Goal: Information Seeking & Learning: Learn about a topic

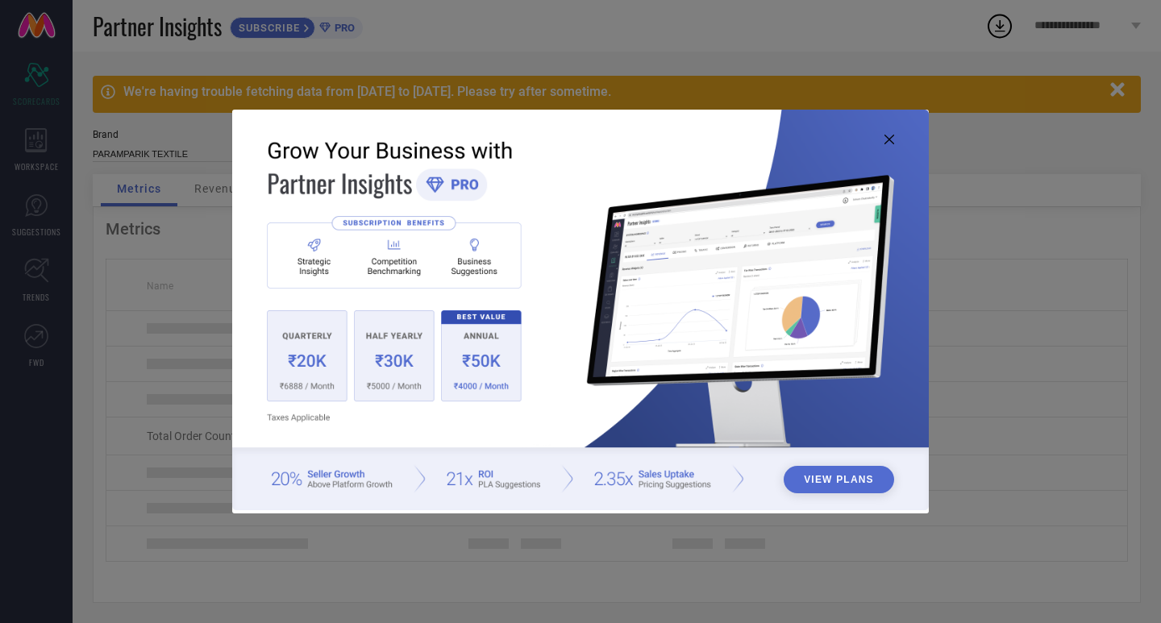
click at [888, 141] on icon at bounding box center [889, 140] width 10 height 10
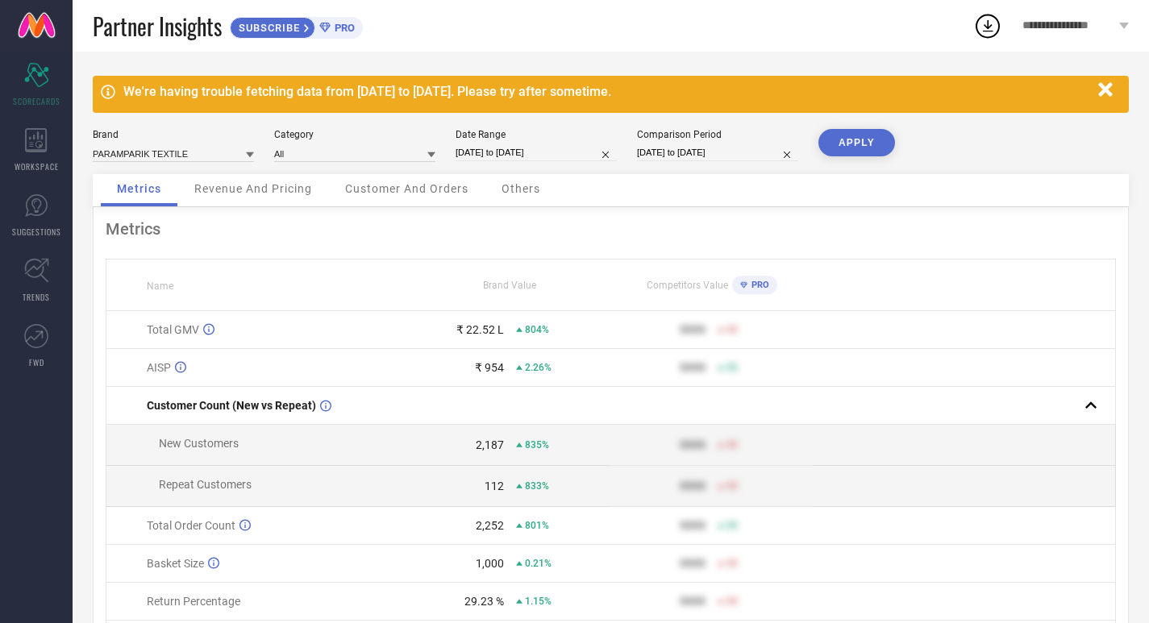
click at [247, 101] on div "We're having trouble fetching data from [DATE] to [DATE]. Please try after some…" at bounding box center [611, 94] width 1036 height 37
click at [1104, 89] on icon "button" at bounding box center [1105, 89] width 14 height 14
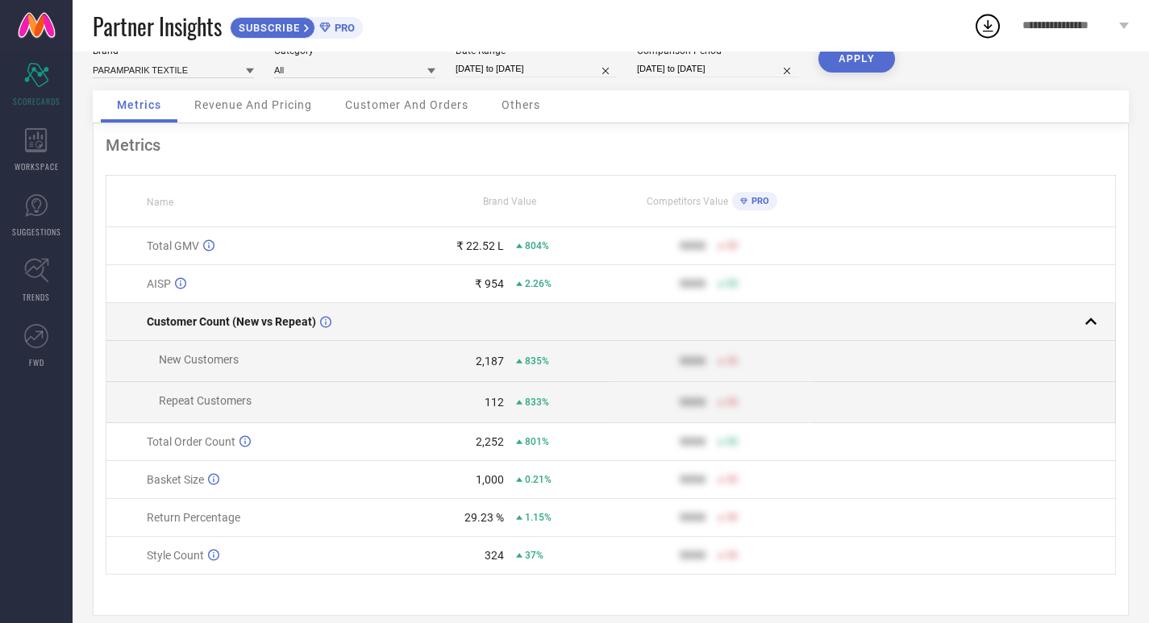
scroll to position [56, 0]
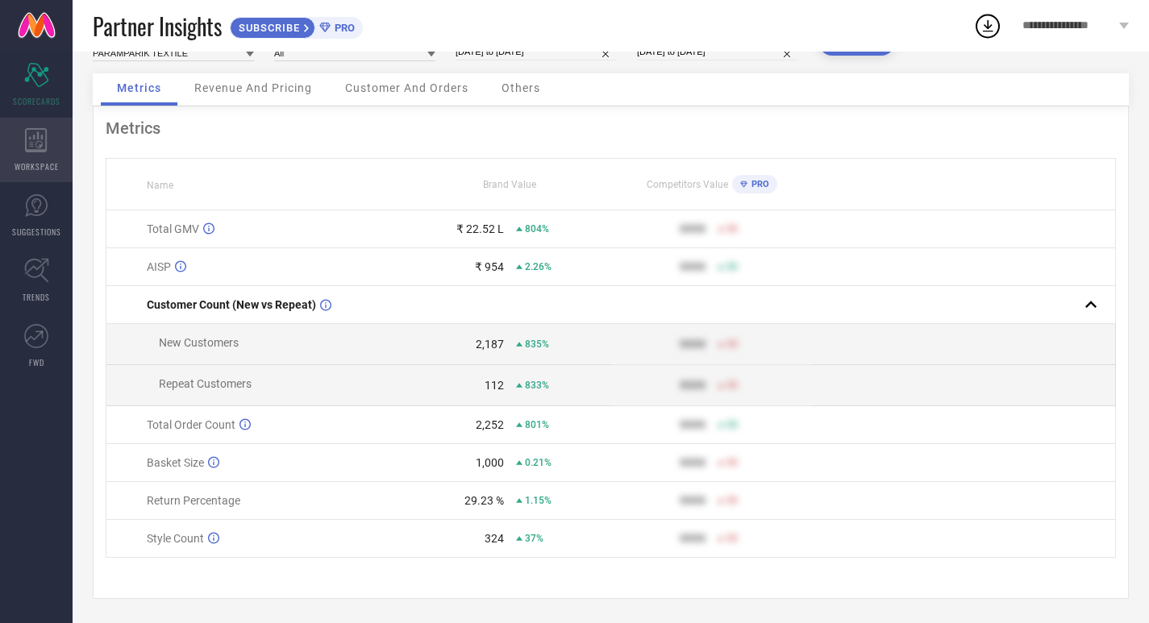
click at [35, 149] on icon at bounding box center [36, 140] width 22 height 24
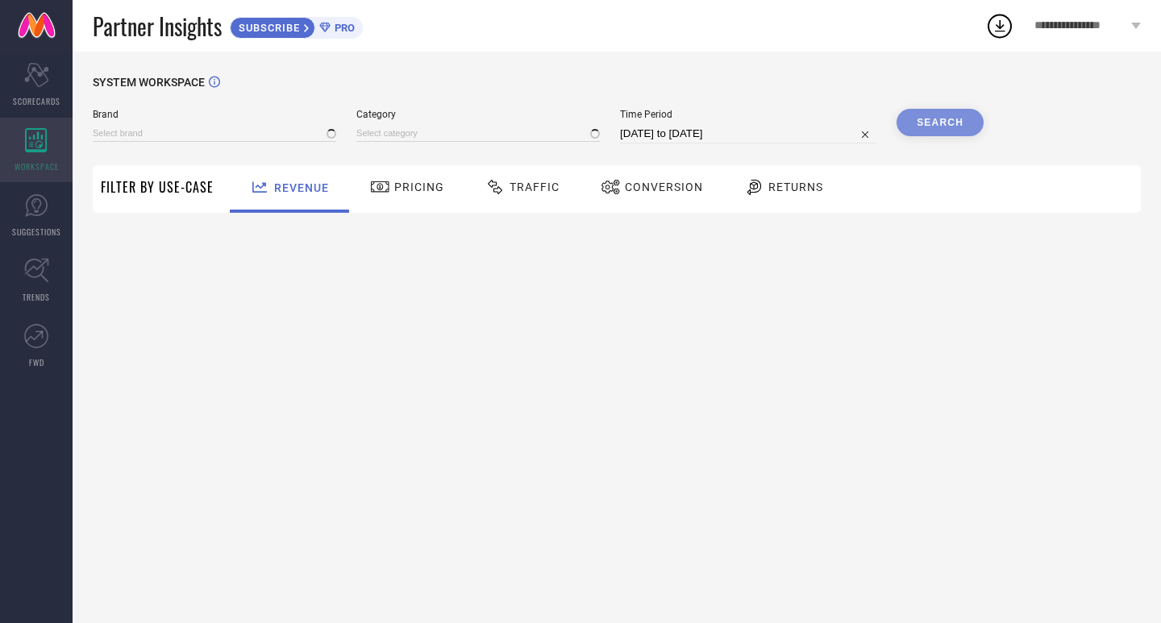
type input "PARAMPARIK TEXTILE"
type input "All"
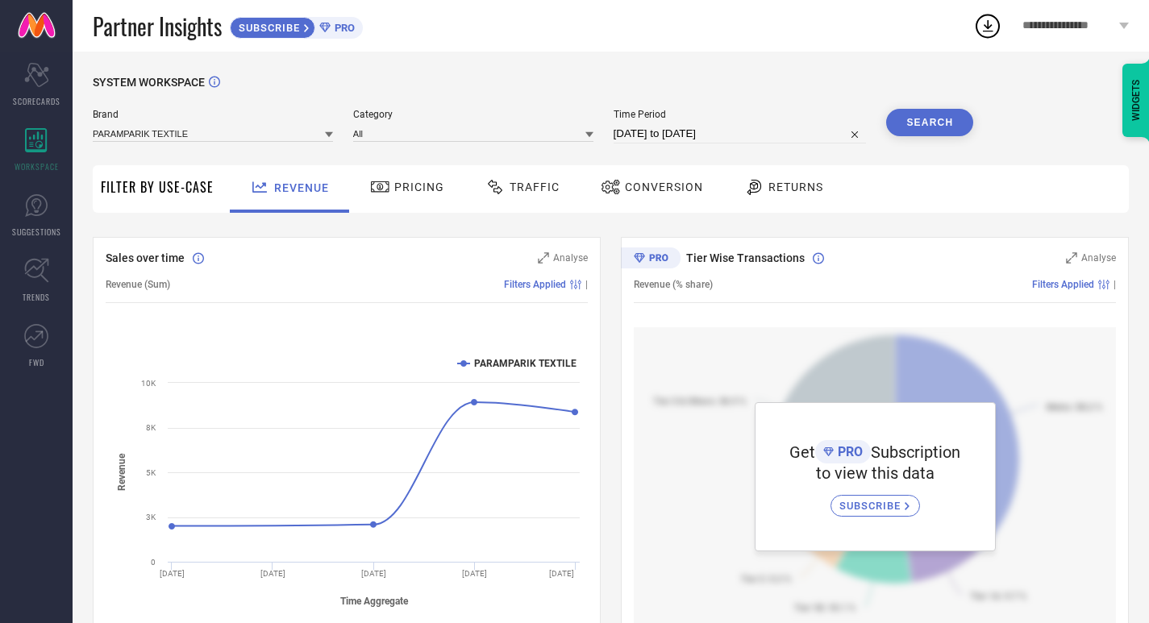
click at [421, 193] on span "Pricing" at bounding box center [419, 187] width 50 height 13
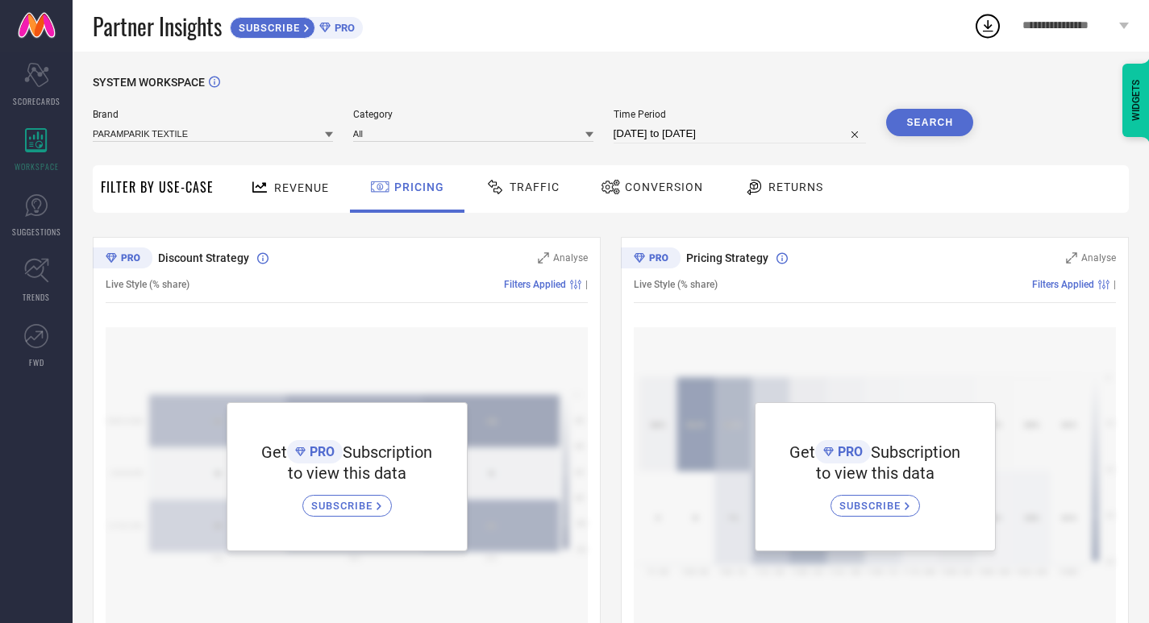
click at [530, 180] on div "Traffic" at bounding box center [522, 186] width 82 height 27
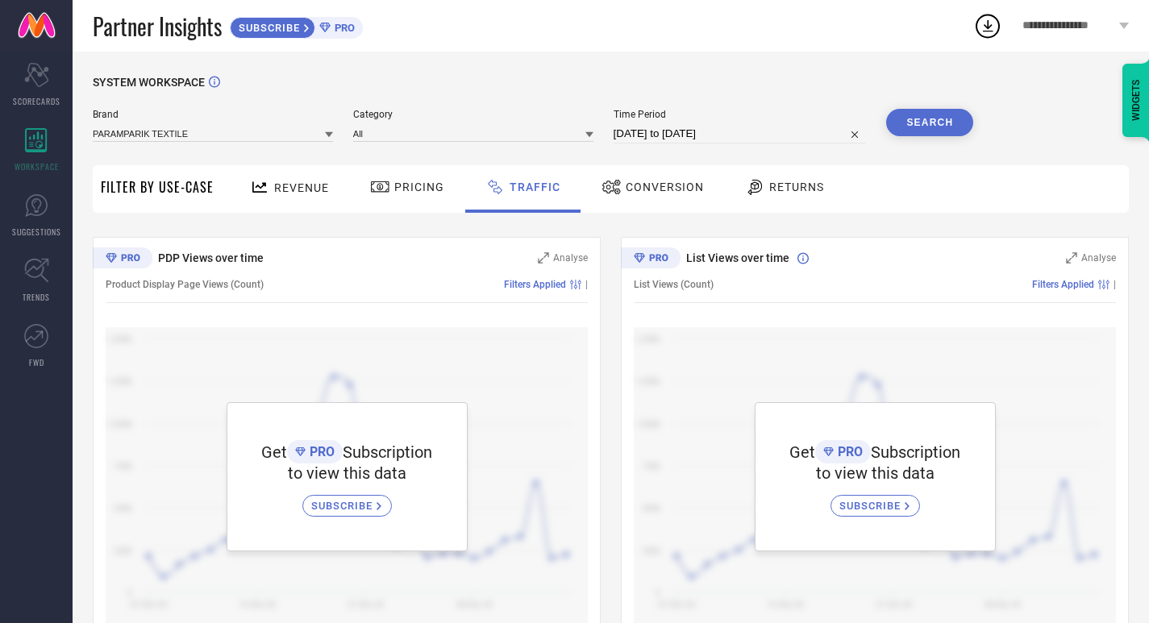
click at [651, 180] on div "Conversion" at bounding box center [652, 186] width 110 height 27
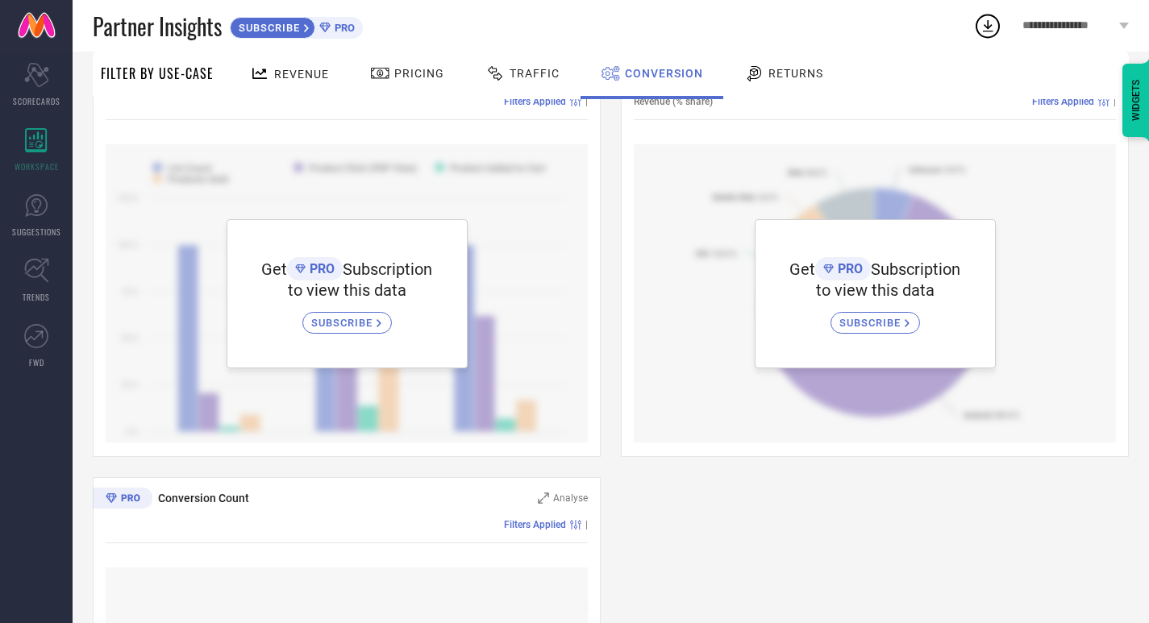
scroll to position [242, 0]
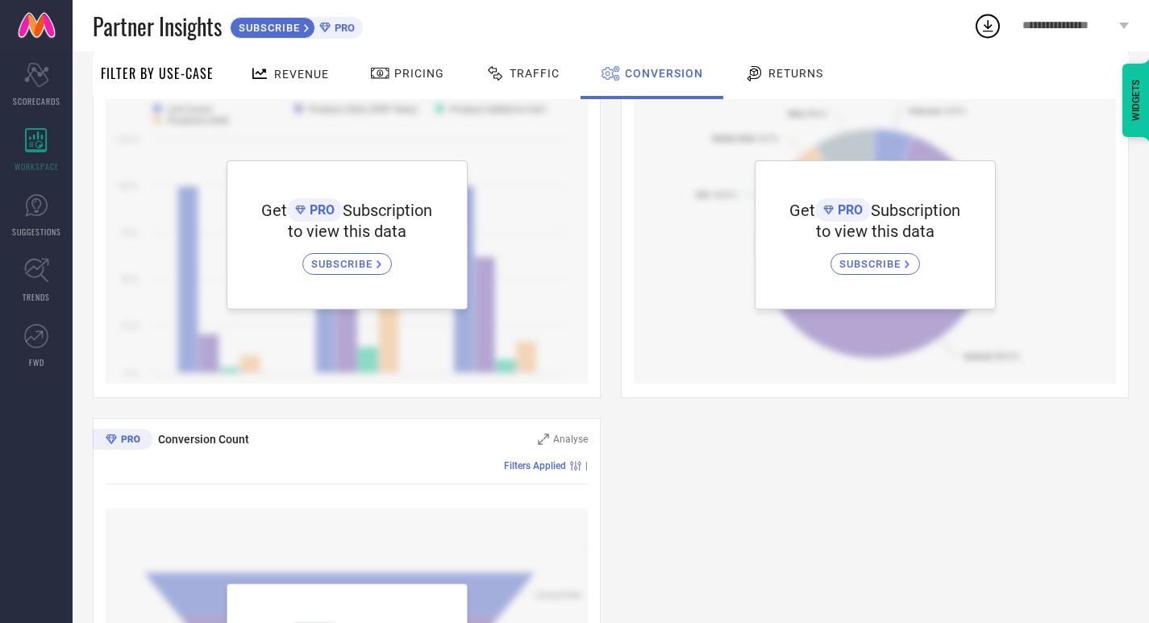
click at [784, 72] on span "Returns" at bounding box center [795, 73] width 55 height 13
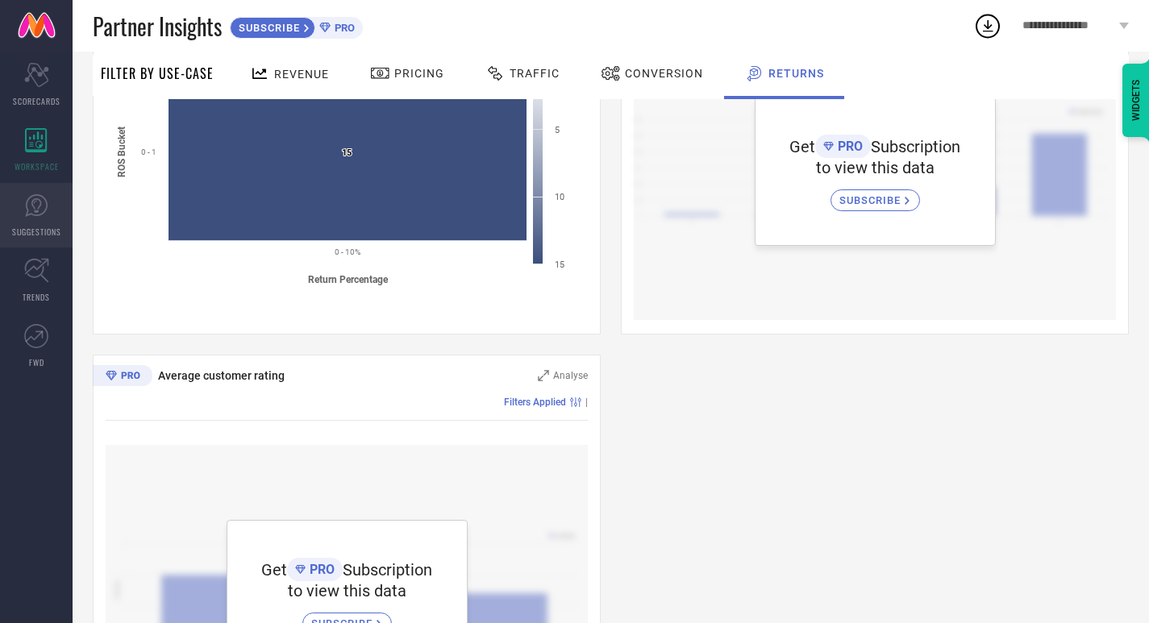
scroll to position [727, 0]
click at [30, 227] on span "SUGGESTIONS" at bounding box center [36, 232] width 49 height 12
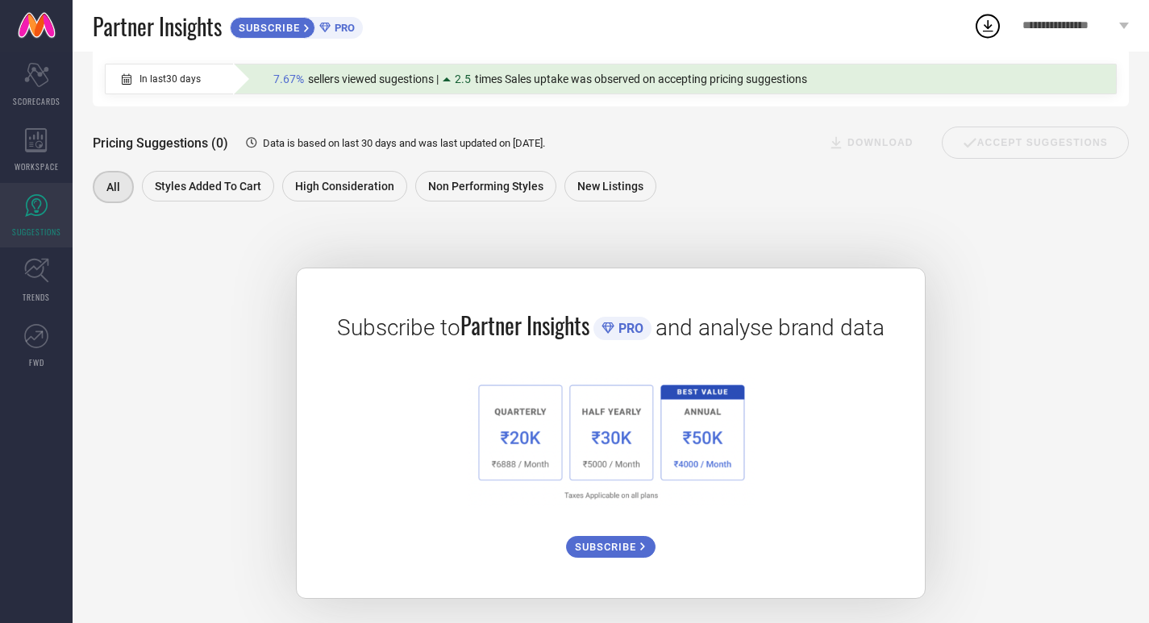
scroll to position [163, 0]
click at [31, 267] on icon at bounding box center [36, 270] width 25 height 25
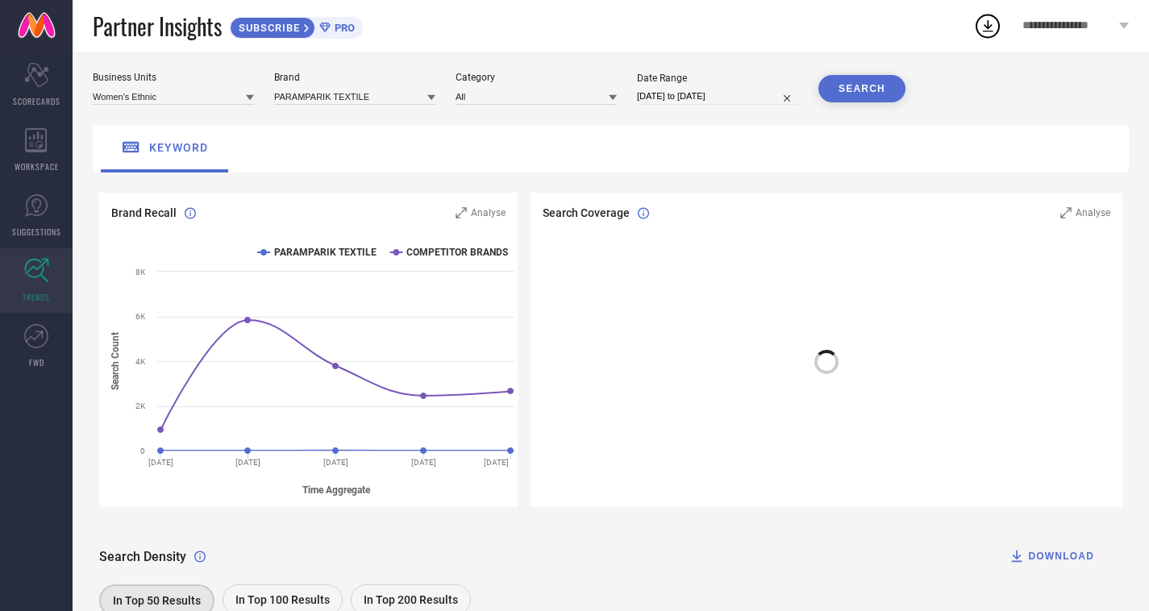
scroll to position [13, 0]
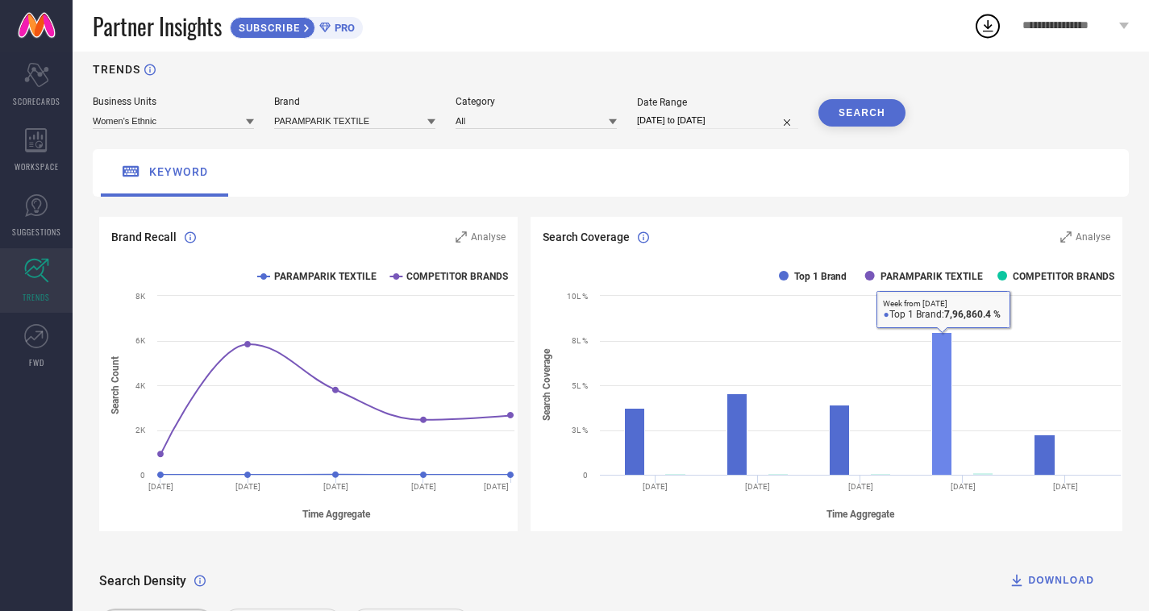
click at [951, 377] on rect at bounding box center [942, 404] width 20 height 143
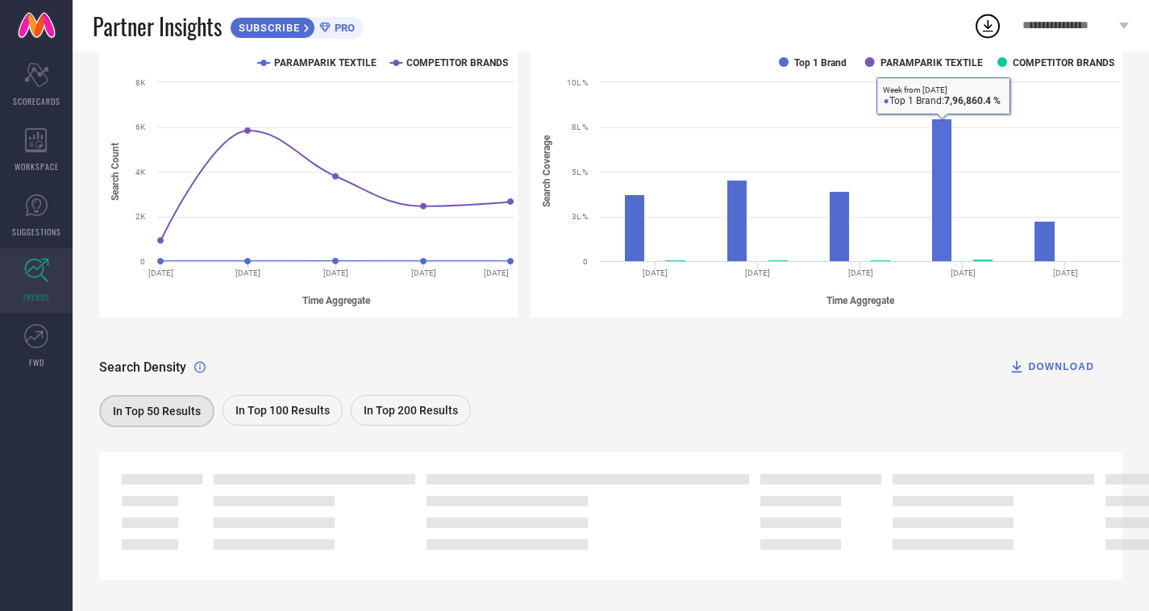
scroll to position [255, 0]
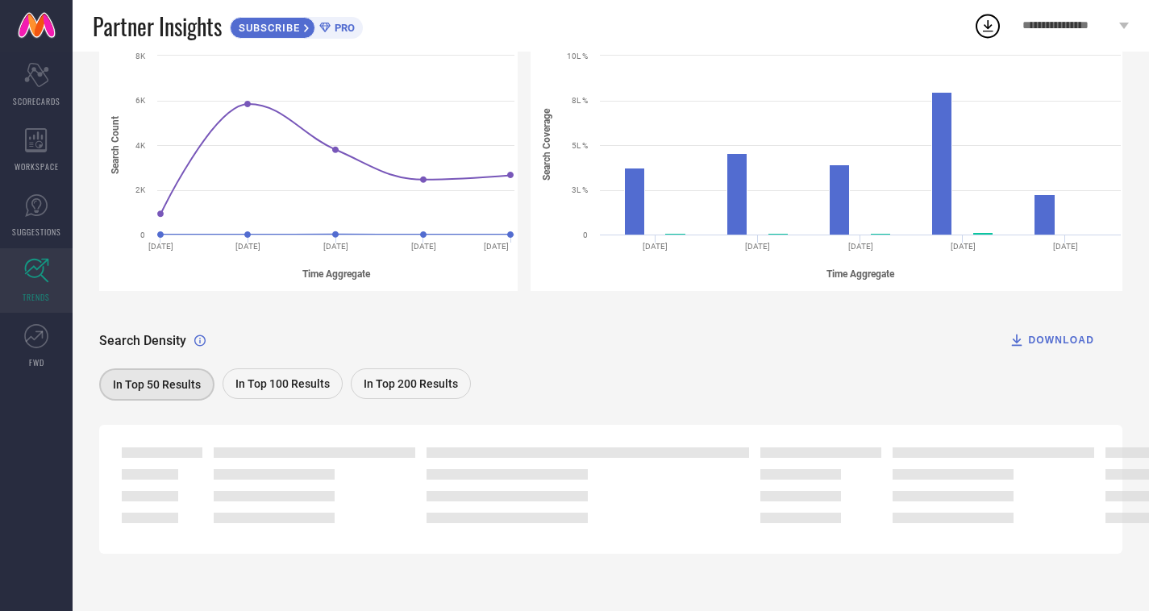
click at [149, 380] on span "In Top 50 Results" at bounding box center [157, 384] width 88 height 13
click at [281, 383] on span "In Top 100 Results" at bounding box center [282, 383] width 94 height 13
click at [395, 382] on span "In Top 200 Results" at bounding box center [411, 383] width 94 height 13
click at [19, 343] on link "FWD" at bounding box center [36, 346] width 73 height 64
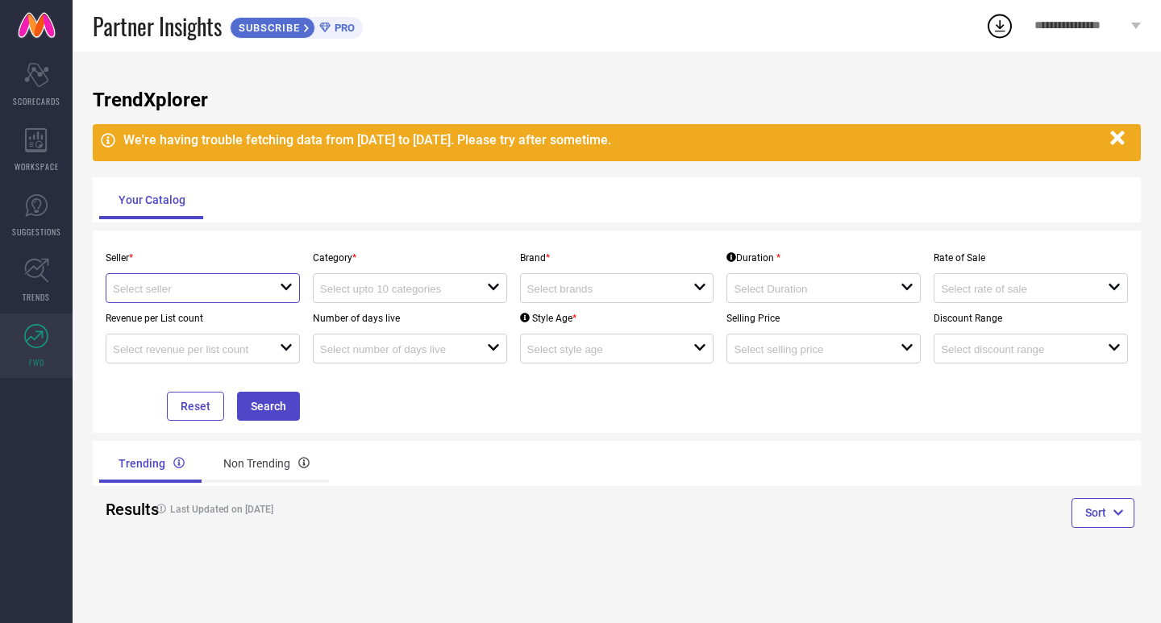
click at [236, 288] on input at bounding box center [188, 289] width 150 height 12
click at [203, 323] on li "Paramparik Textile ( 18592 )" at bounding box center [202, 319] width 193 height 29
type input "Paramparik Textile ( 18592 )"
click at [388, 288] on input at bounding box center [395, 289] width 150 height 12
click at [368, 311] on div "No results found" at bounding box center [410, 317] width 194 height 27
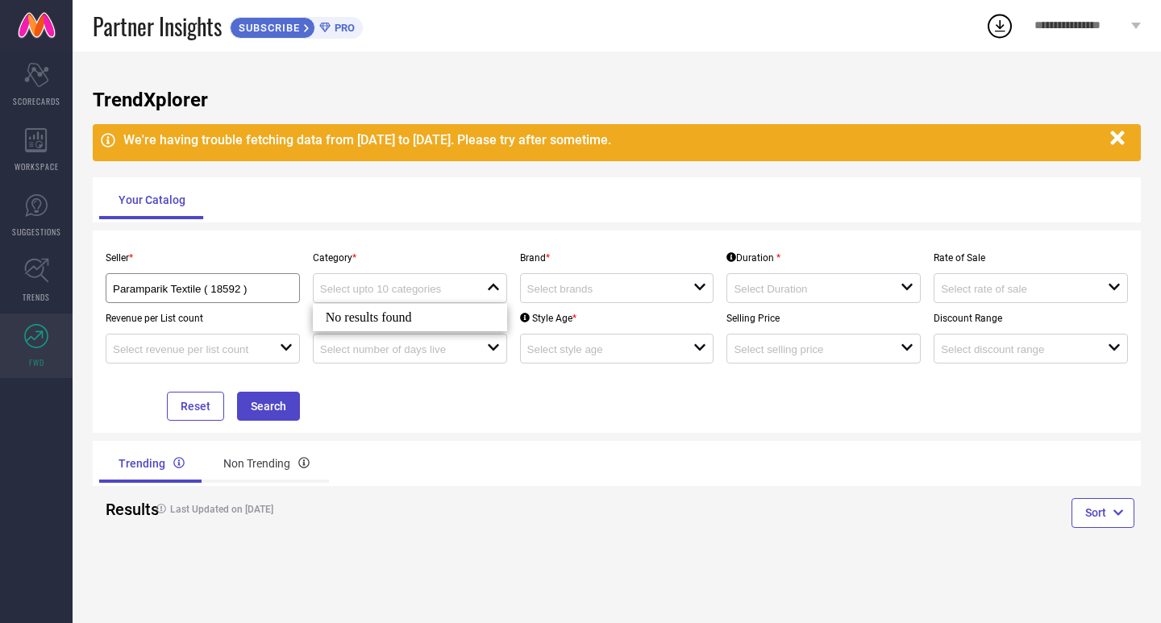
drag, startPoint x: 367, startPoint y: 317, endPoint x: 380, endPoint y: 324, distance: 14.8
click at [367, 318] on div "No results found" at bounding box center [410, 317] width 194 height 27
click at [594, 291] on input at bounding box center [602, 289] width 150 height 12
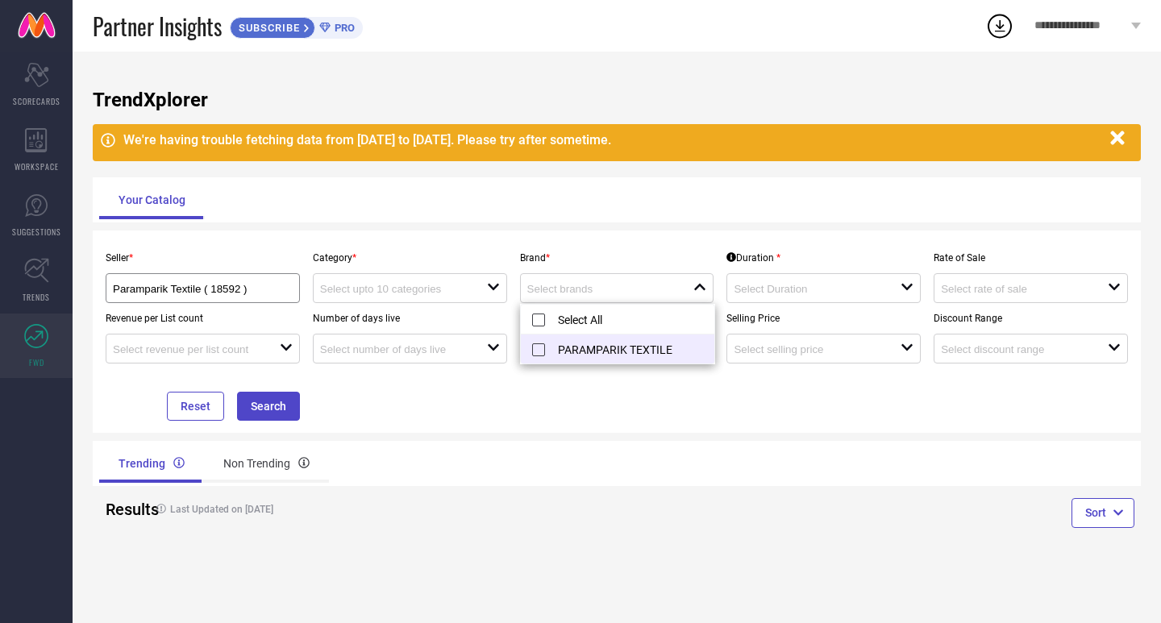
click at [629, 352] on li "PARAMPARIK TEXTILE" at bounding box center [617, 349] width 193 height 29
type input "PARAMPARIK TEXTILE"
click at [878, 415] on div "Seller * Paramparik Textile ( 18592 ) Category * open Brand * PARAMPARIK TEXTIL…" at bounding box center [616, 332] width 1035 height 178
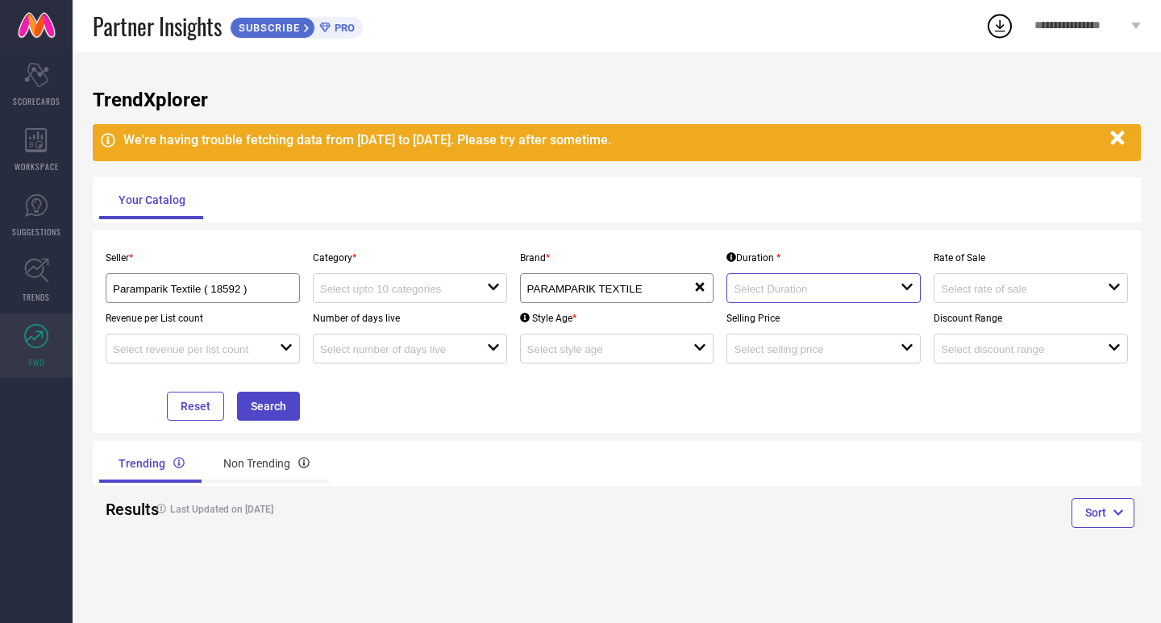
click at [796, 286] on input at bounding box center [809, 289] width 150 height 12
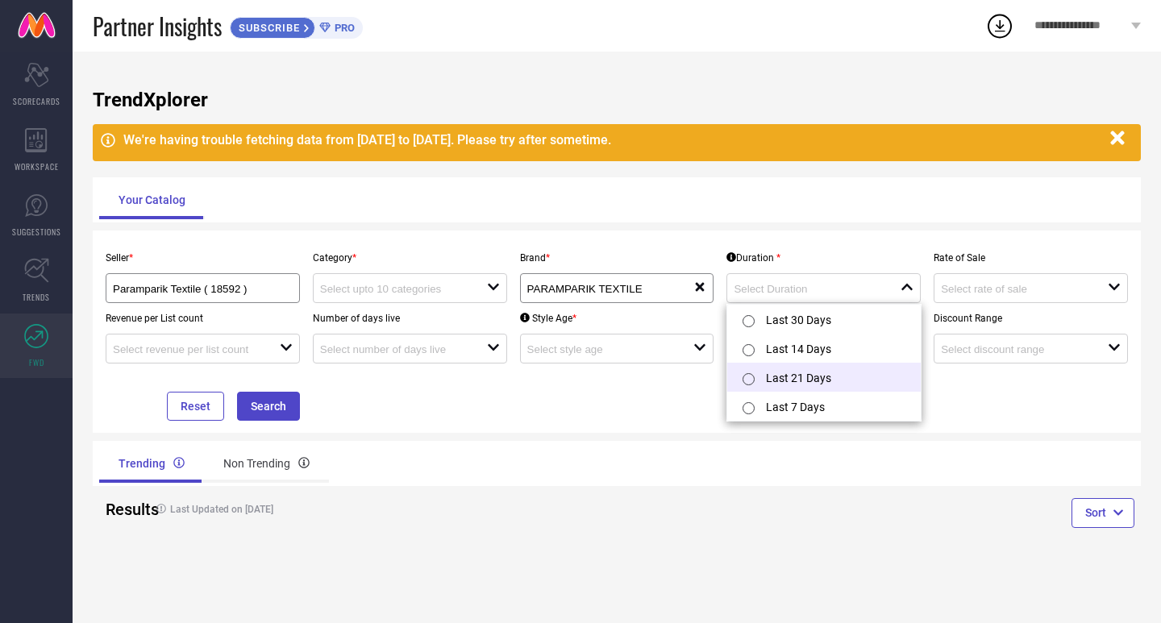
click at [832, 382] on li "Last 21 Days" at bounding box center [823, 377] width 193 height 29
type input "Last 21 Days"
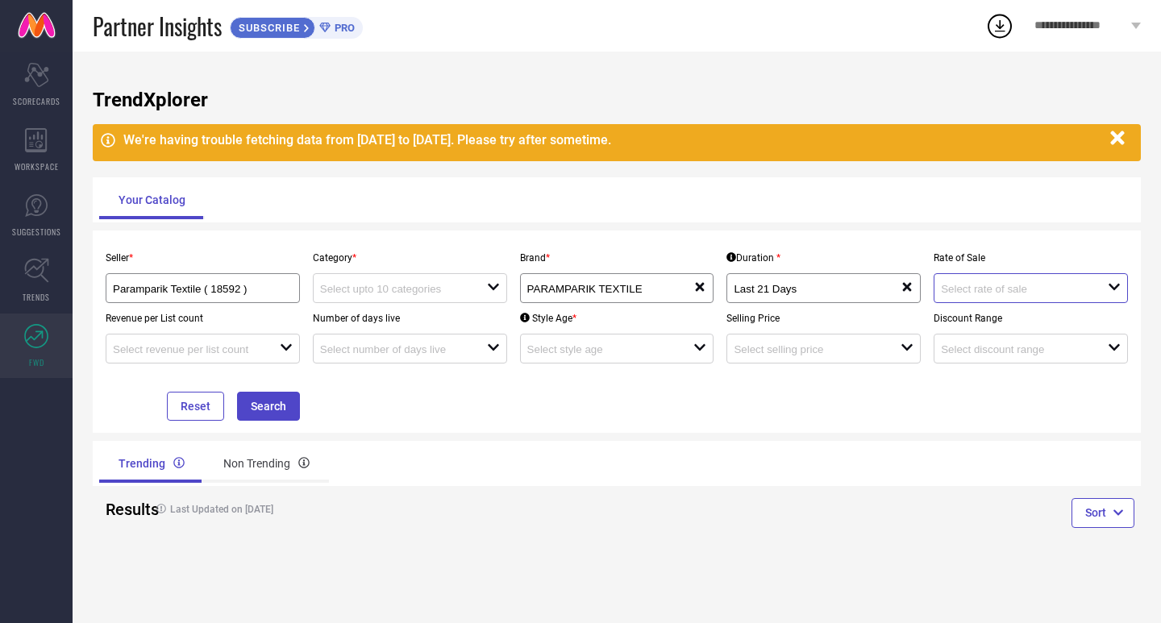
click at [1000, 291] on input at bounding box center [1016, 289] width 150 height 12
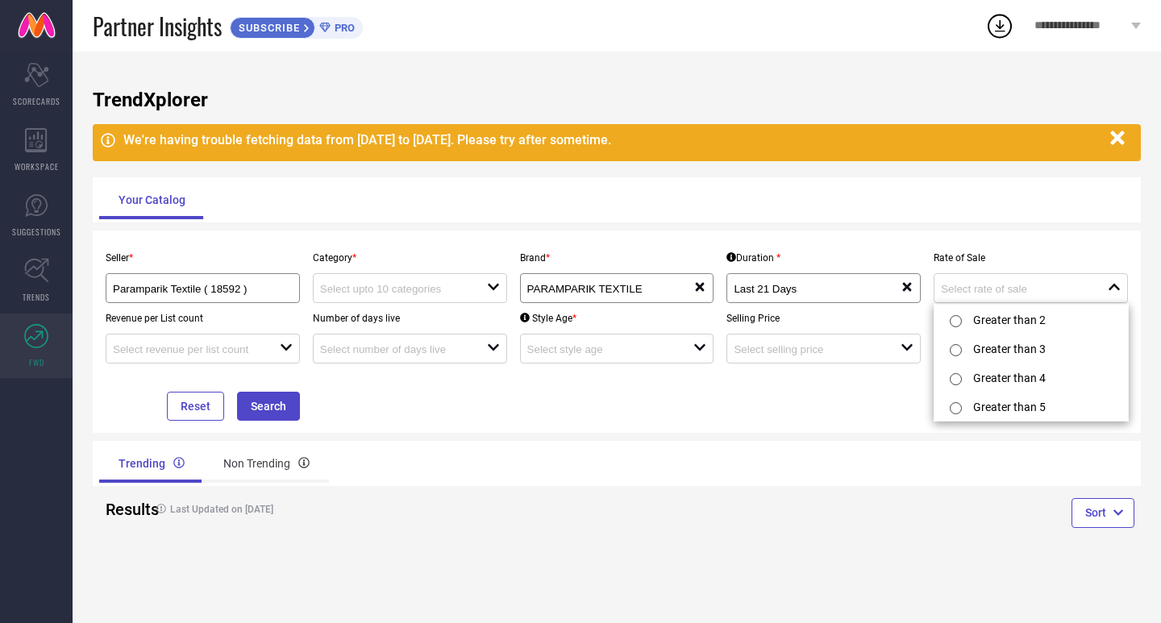
click at [787, 430] on div "Seller * Paramparik Textile ( 18592 ) Category * open Brand * PARAMPARIK TEXTIL…" at bounding box center [617, 332] width 1048 height 202
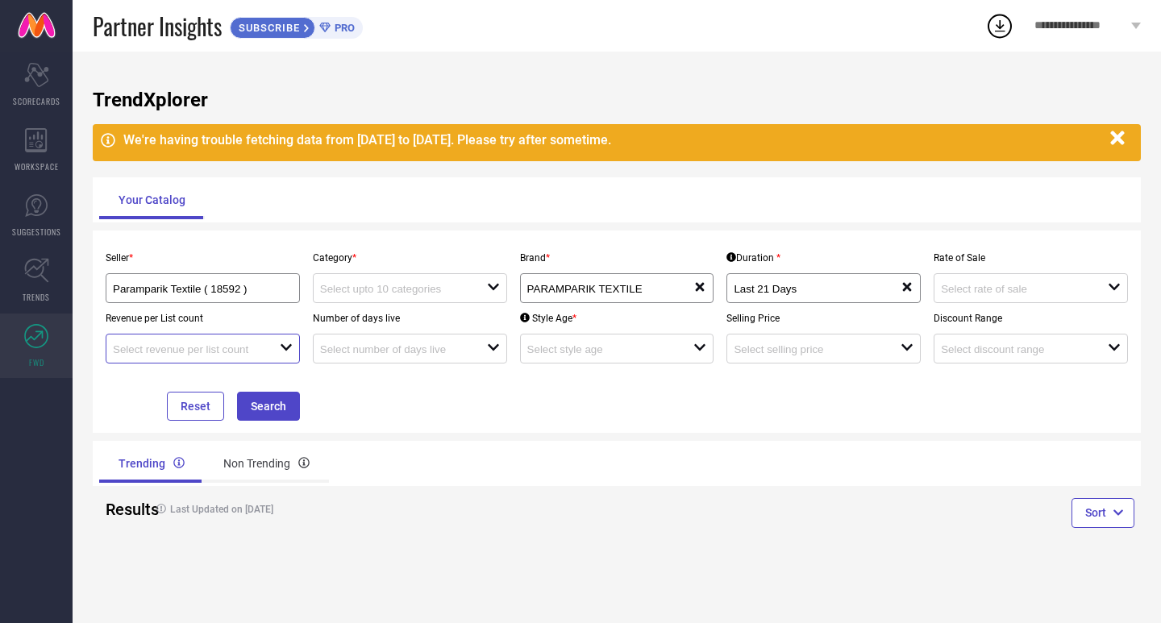
click at [170, 354] on input at bounding box center [188, 349] width 150 height 12
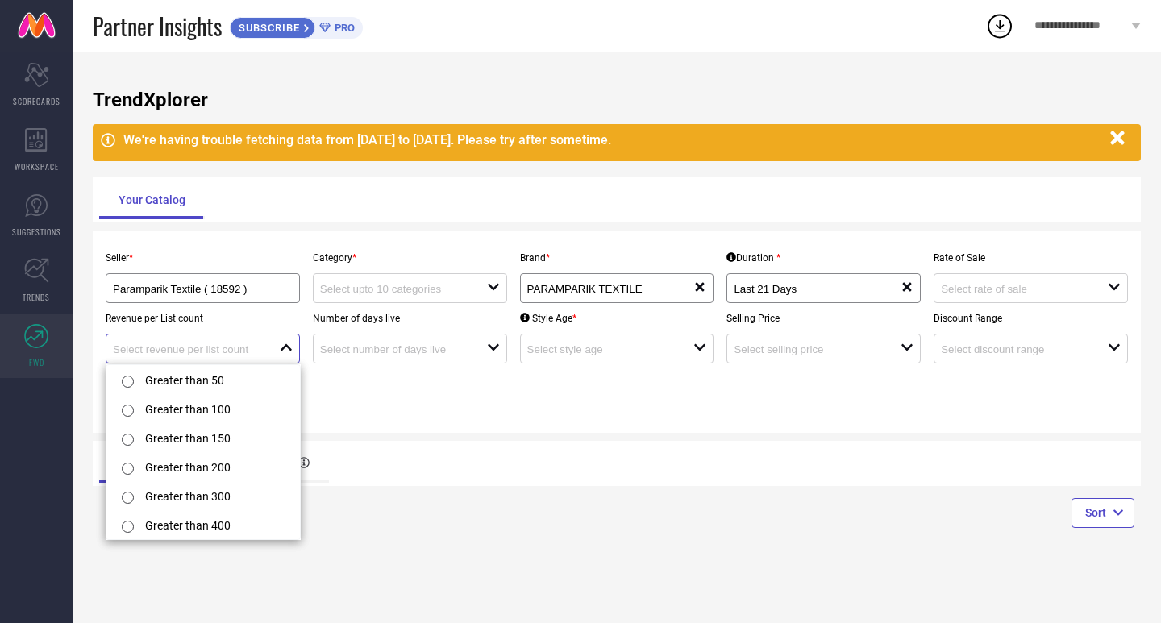
click at [170, 353] on input at bounding box center [188, 349] width 150 height 12
click at [522, 418] on div "Seller * Paramparik Textile ( 18592 ) Category * open Brand * PARAMPARIK TEXTIL…" at bounding box center [616, 332] width 1035 height 178
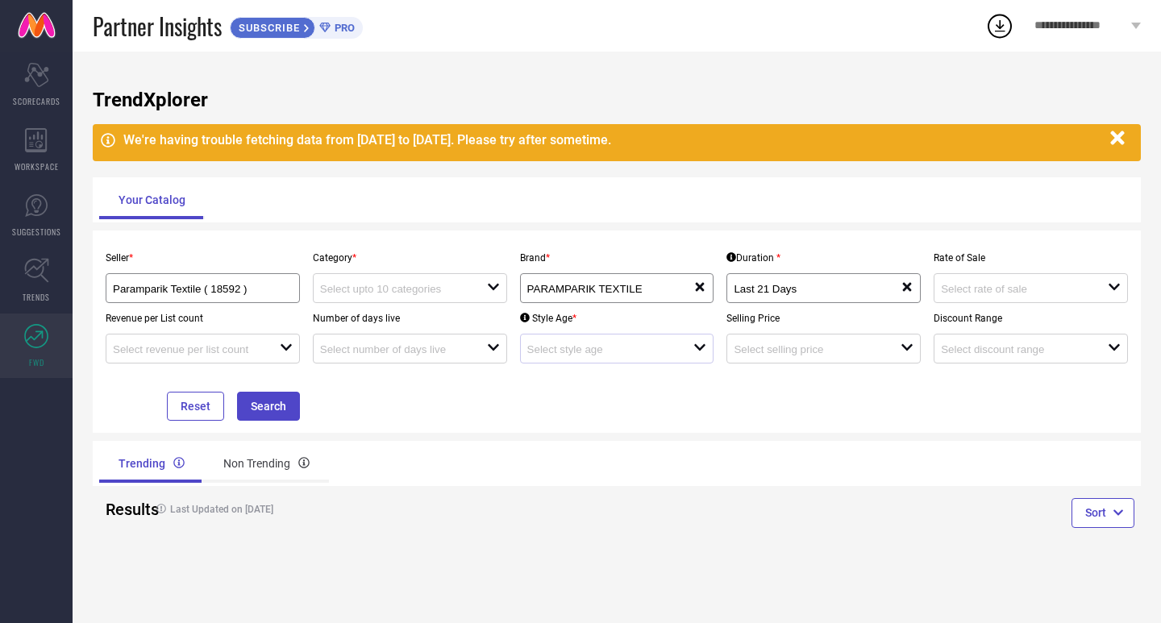
click at [607, 340] on div "open" at bounding box center [617, 349] width 194 height 30
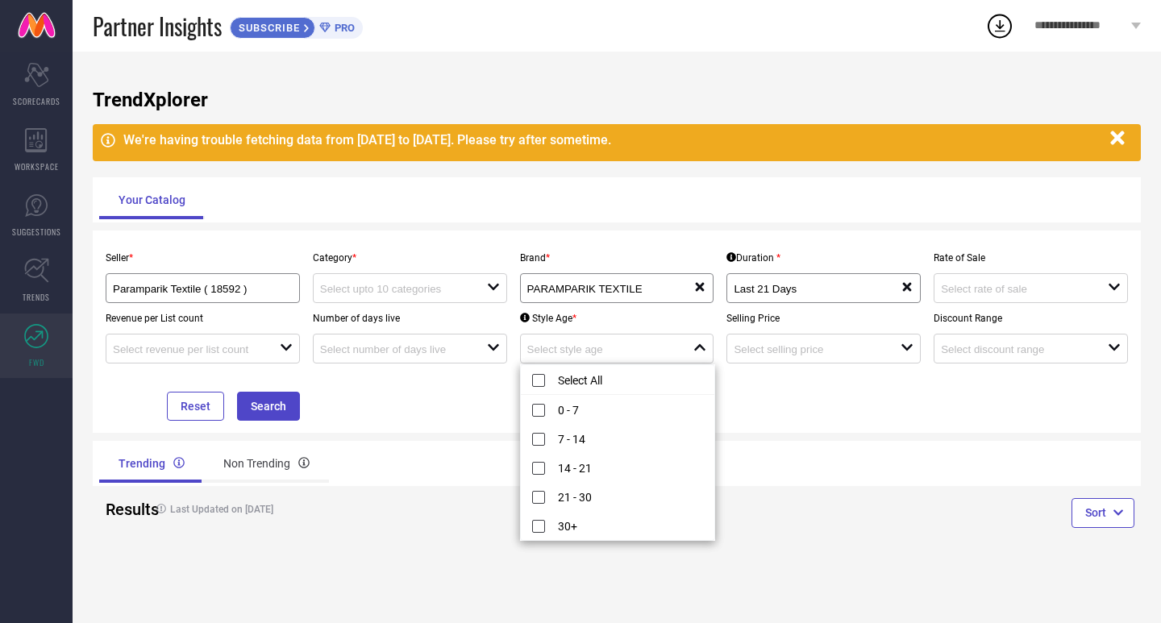
click at [942, 401] on div "Seller * Paramparik Textile ( 18592 ) Category * open Brand * PARAMPARIK TEXTIL…" at bounding box center [616, 332] width 1035 height 178
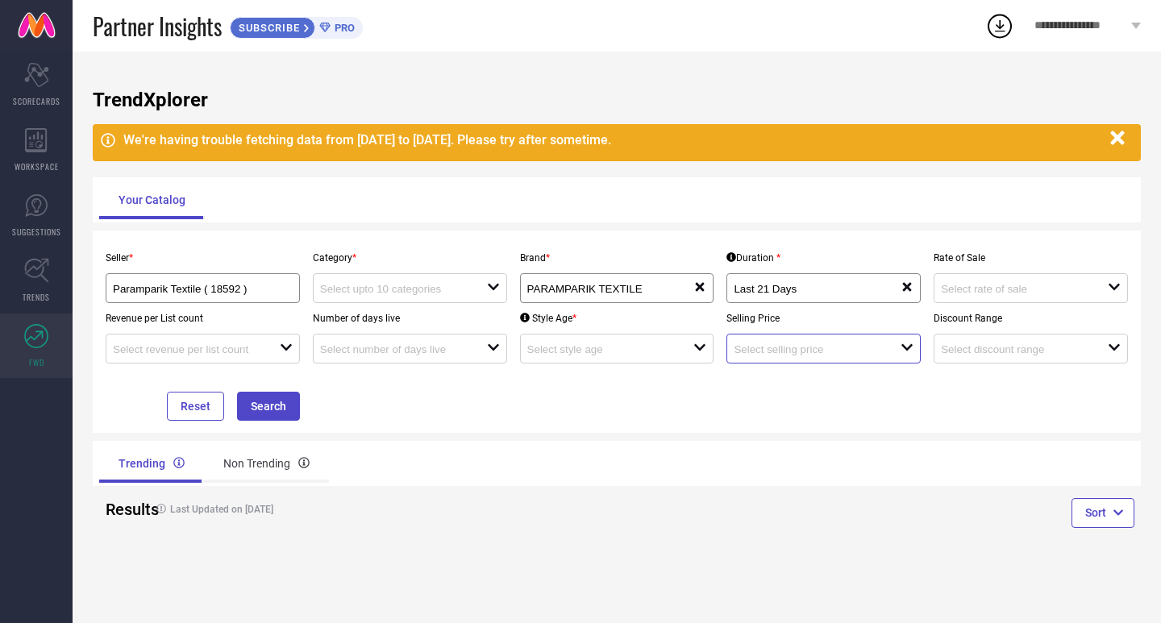
click at [835, 353] on input at bounding box center [809, 349] width 150 height 12
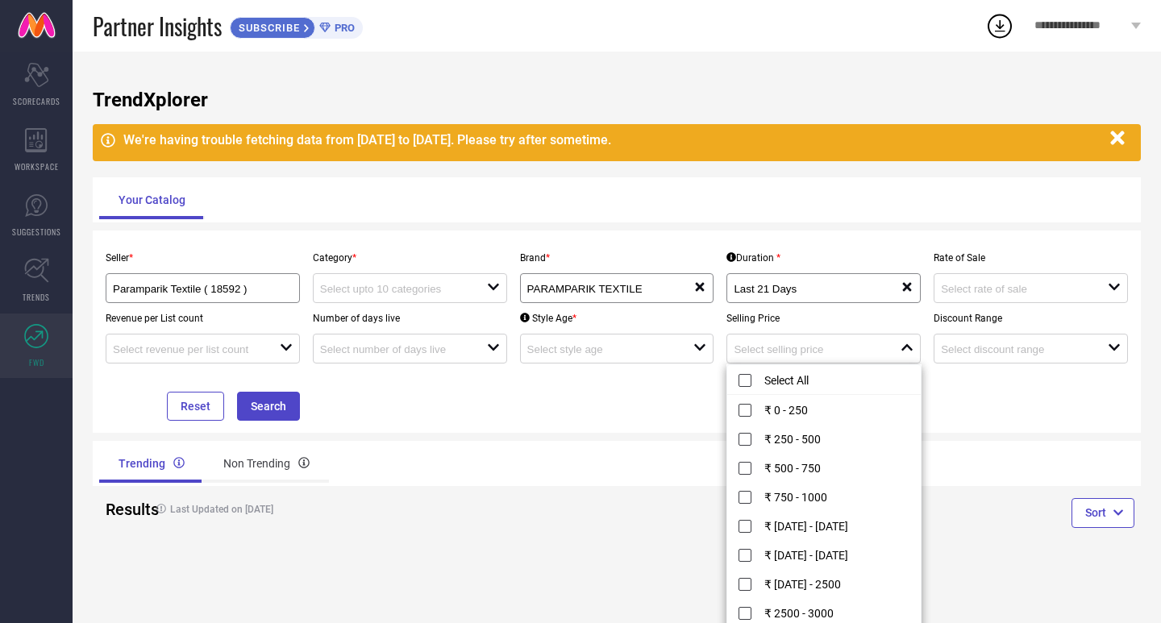
click at [1080, 412] on div "Seller * Paramparik Textile ( 18592 ) Category * open Brand * PARAMPARIK TEXTIL…" at bounding box center [616, 332] width 1035 height 178
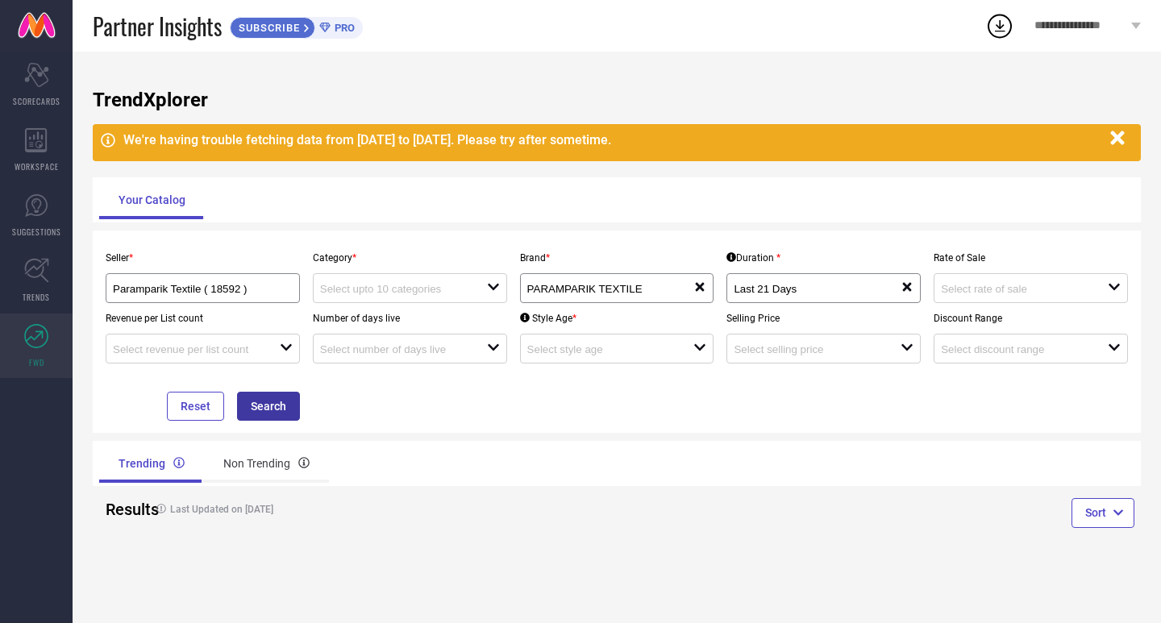
click at [297, 405] on button "Search" at bounding box center [268, 406] width 63 height 29
drag, startPoint x: 362, startPoint y: 283, endPoint x: 379, endPoint y: 286, distance: 17.2
click at [362, 281] on div at bounding box center [403, 288] width 167 height 15
click at [372, 325] on div "No results found" at bounding box center [410, 317] width 194 height 27
click at [369, 286] on input at bounding box center [395, 289] width 150 height 12
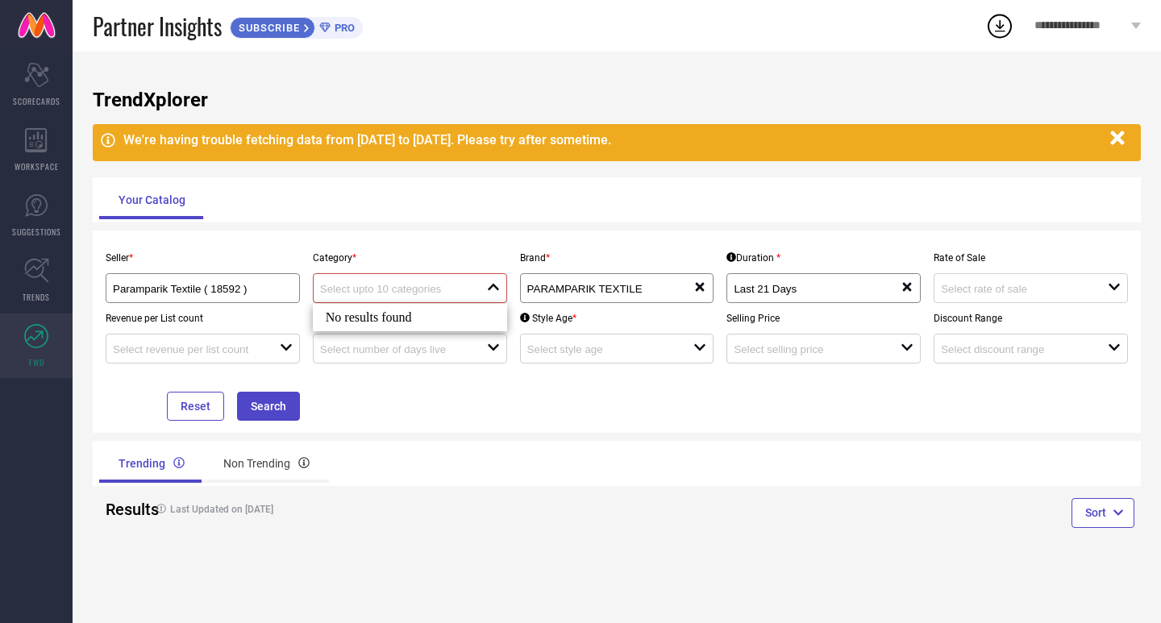
drag, startPoint x: 452, startPoint y: 509, endPoint x: 320, endPoint y: 398, distance: 172.3
click at [439, 487] on div "Results Last Updated on [DATE]" at bounding box center [354, 509] width 511 height 46
drag, startPoint x: 223, startPoint y: 281, endPoint x: 268, endPoint y: 287, distance: 44.7
click at [224, 281] on div "Paramparik Textile ( 18592 )" at bounding box center [203, 288] width 180 height 15
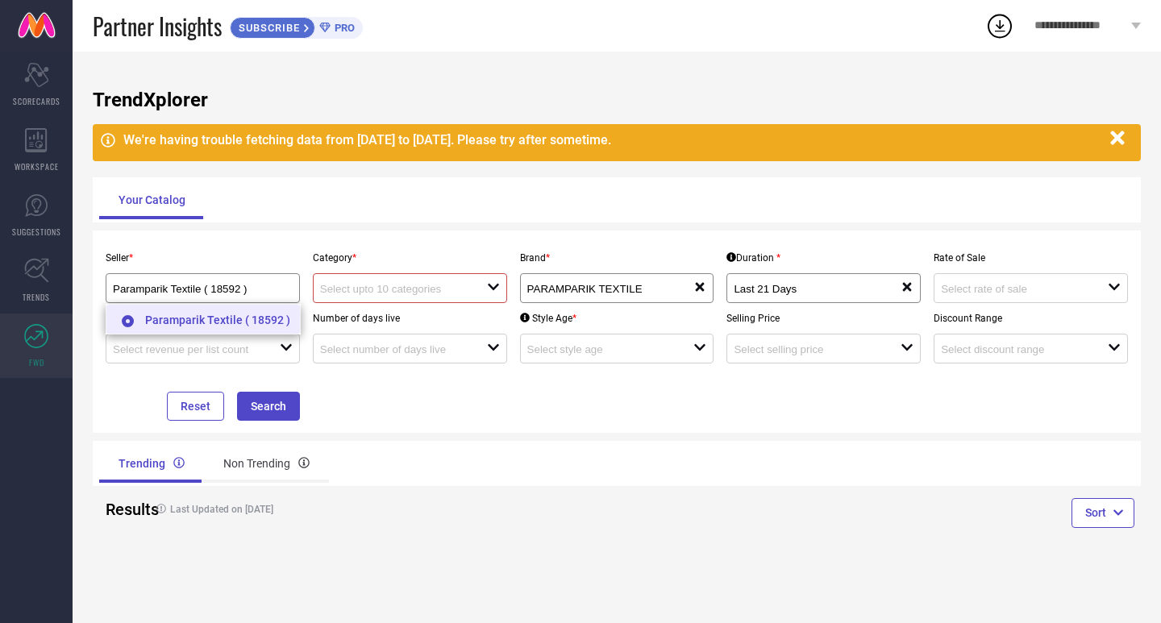
click at [241, 317] on li "Paramparik Textile ( 18592 )" at bounding box center [202, 319] width 193 height 29
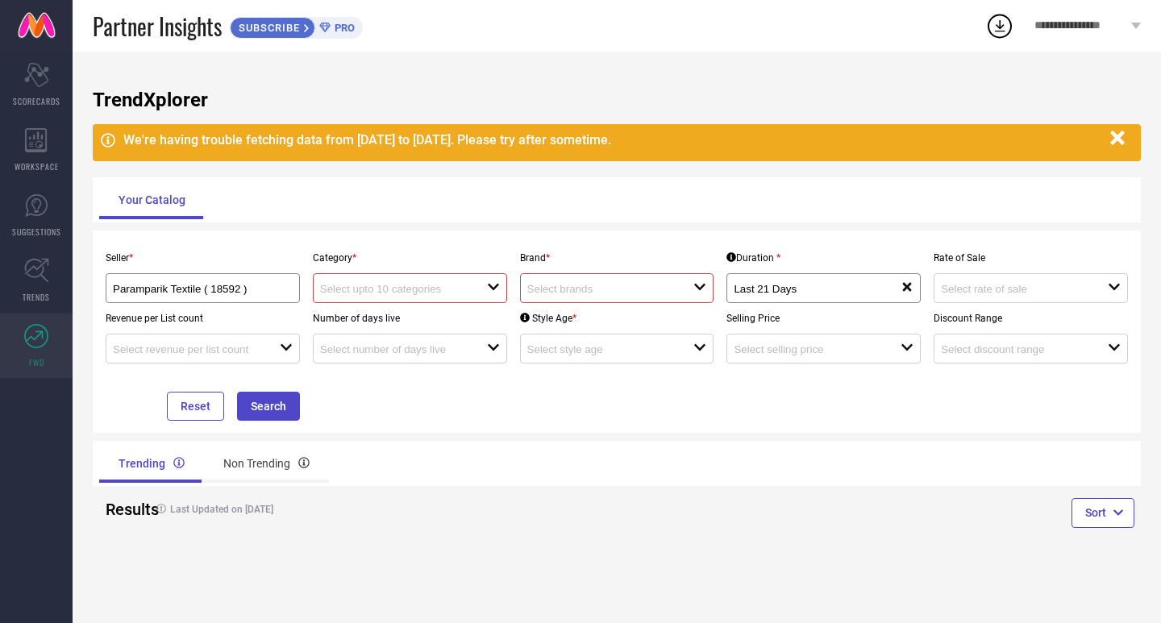
click at [375, 285] on input at bounding box center [395, 289] width 150 height 12
type input "saree"
click at [362, 440] on div "TrendXplorer We're having trouble fetching data from [DATE] to [DATE]. Please t…" at bounding box center [617, 338] width 1088 height 572
drag, startPoint x: 268, startPoint y: 416, endPoint x: 214, endPoint y: 415, distance: 53.2
click at [267, 415] on button "Search" at bounding box center [268, 406] width 63 height 29
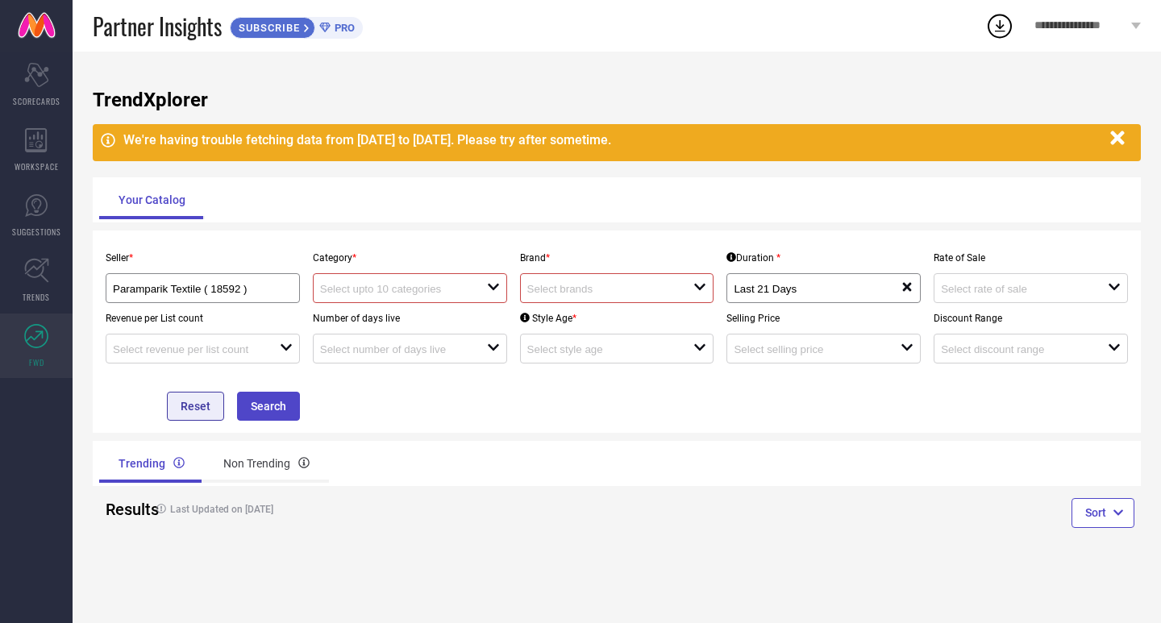
click at [187, 408] on button "Reset" at bounding box center [195, 406] width 57 height 29
click at [168, 394] on div "Reset Search" at bounding box center [202, 392] width 207 height 57
drag, startPoint x: 395, startPoint y: 277, endPoint x: 430, endPoint y: 285, distance: 36.4
click at [395, 278] on div "open" at bounding box center [410, 288] width 194 height 30
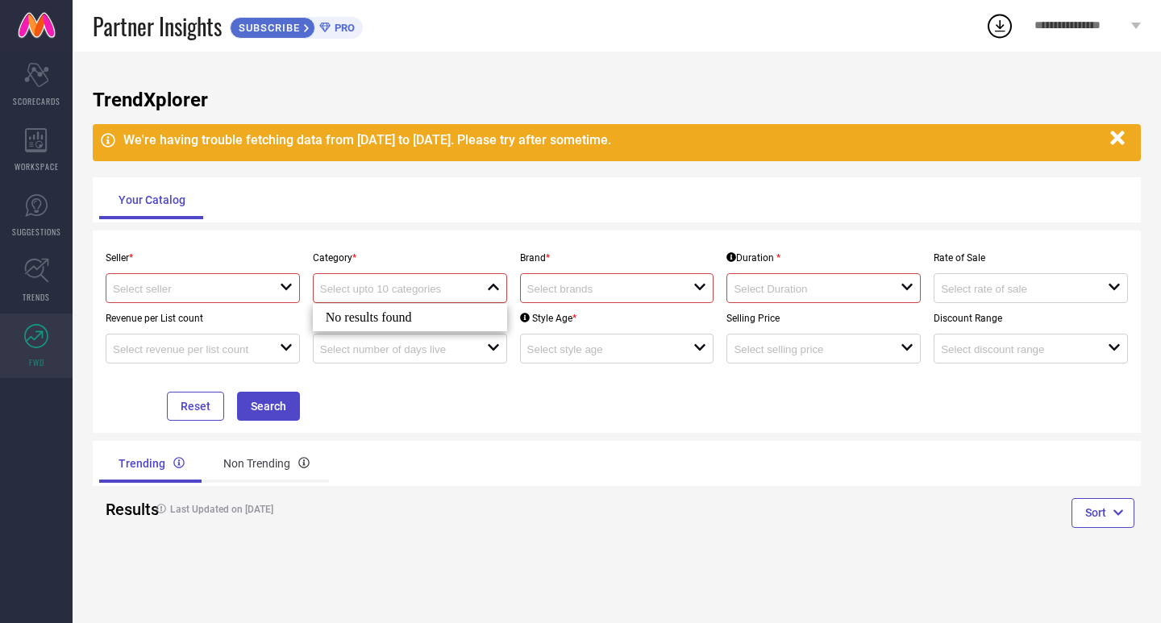
drag, startPoint x: 478, startPoint y: 412, endPoint x: 160, endPoint y: 379, distance: 319.3
click at [478, 414] on div "Seller * open Category * close Brand * open Duration * open Rate of Sale open R…" at bounding box center [616, 332] width 1035 height 178
click at [265, 461] on div "Non Trending" at bounding box center [266, 463] width 125 height 39
